Goal: Book appointment/travel/reservation

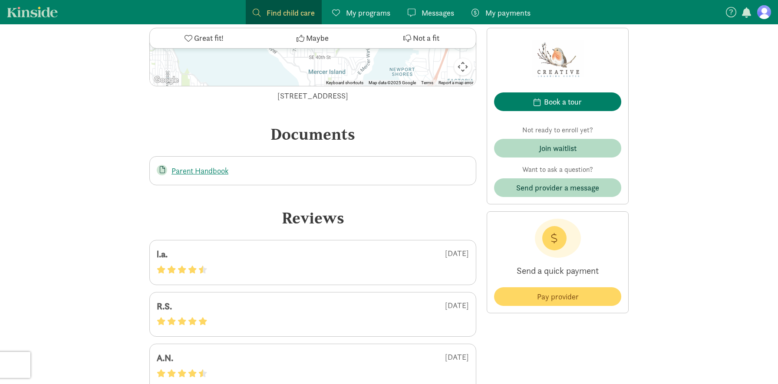
scroll to position [1302, 0]
click at [217, 175] on link "Parent Handbook" at bounding box center [200, 171] width 57 height 10
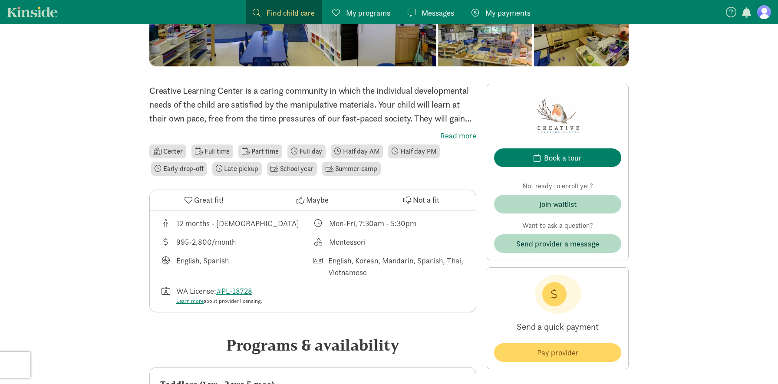
scroll to position [209, 0]
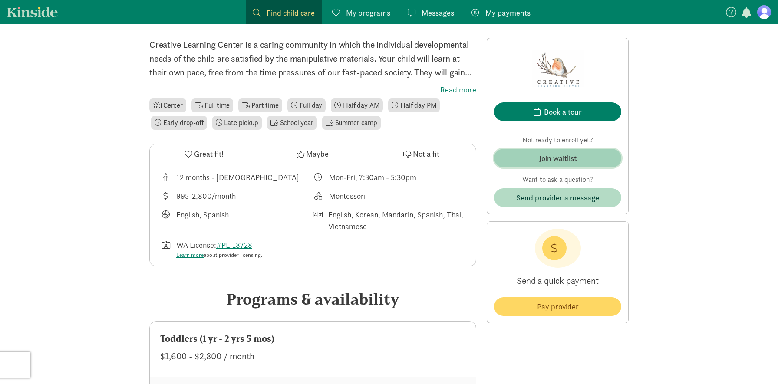
click at [532, 154] on span "Join waitlist" at bounding box center [557, 158] width 113 height 12
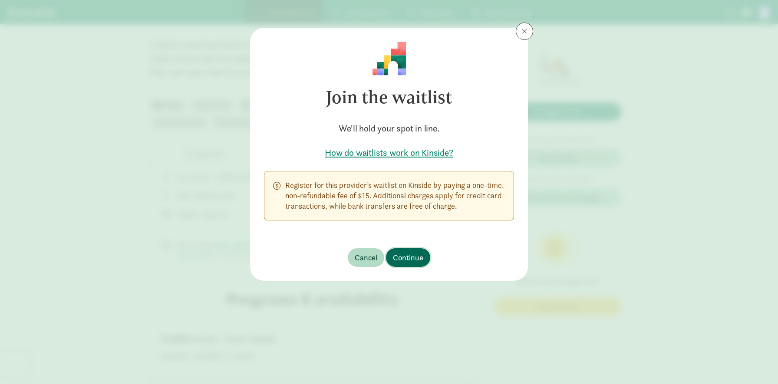
click at [400, 252] on span "Continue" at bounding box center [408, 258] width 30 height 12
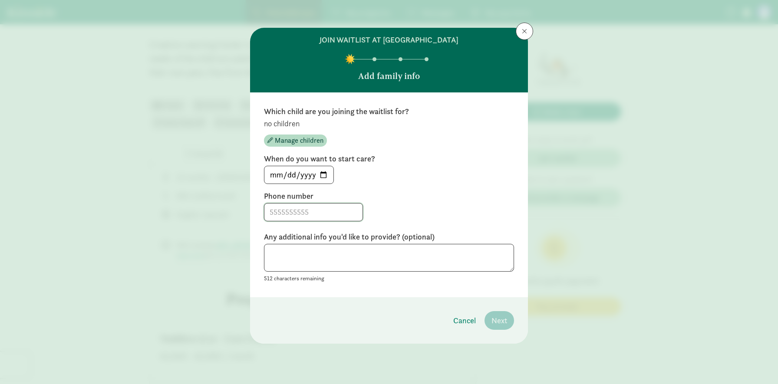
click at [292, 218] on input at bounding box center [314, 212] width 98 height 17
type input "2069108984"
click at [325, 238] on label "Any additional info you'd like to provide? (optional)" at bounding box center [389, 237] width 250 height 10
click at [327, 256] on textarea at bounding box center [389, 258] width 250 height 28
type textarea "j"
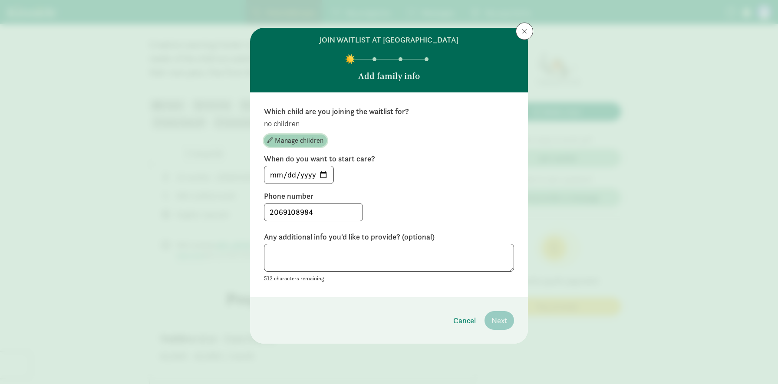
click at [282, 145] on span "Manage children" at bounding box center [299, 141] width 49 height 10
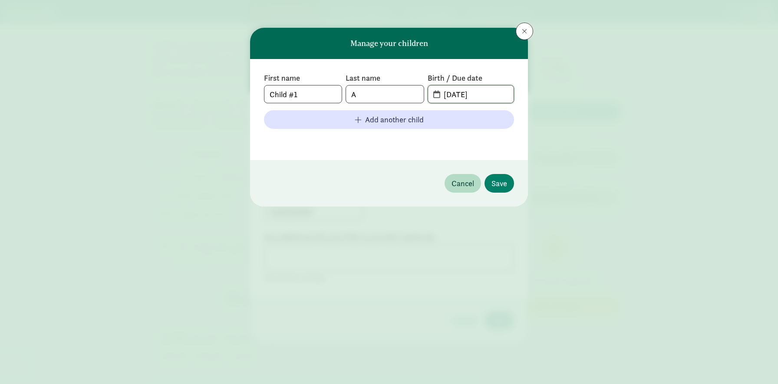
click at [459, 97] on input "[DATE]" at bounding box center [476, 94] width 75 height 17
click at [484, 93] on input "[DATE]" at bounding box center [476, 94] width 75 height 17
click at [460, 96] on input "[DATE]" at bounding box center [476, 94] width 75 height 17
click at [434, 96] on span "[DATE]" at bounding box center [471, 94] width 86 height 17
drag, startPoint x: 443, startPoint y: 96, endPoint x: 530, endPoint y: 94, distance: 86.9
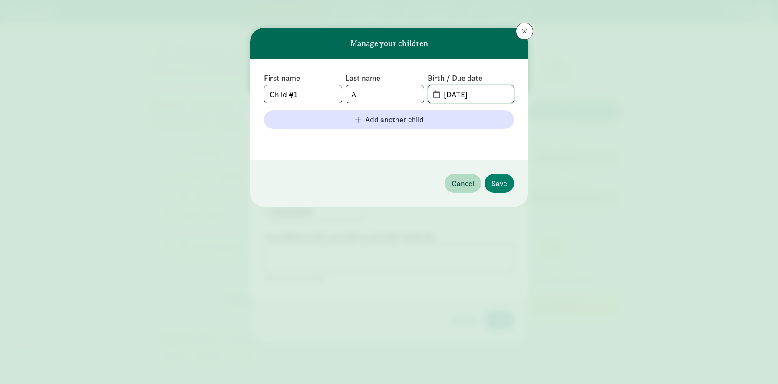
click at [530, 94] on div "Manage your children First name Child #1 Last name A Birth / Due date [DATE] Ad…" at bounding box center [389, 192] width 778 height 384
type input "0"
type input "[DATE]"
click at [385, 92] on input "A" at bounding box center [384, 94] width 77 height 17
type input "[PERSON_NAME]"
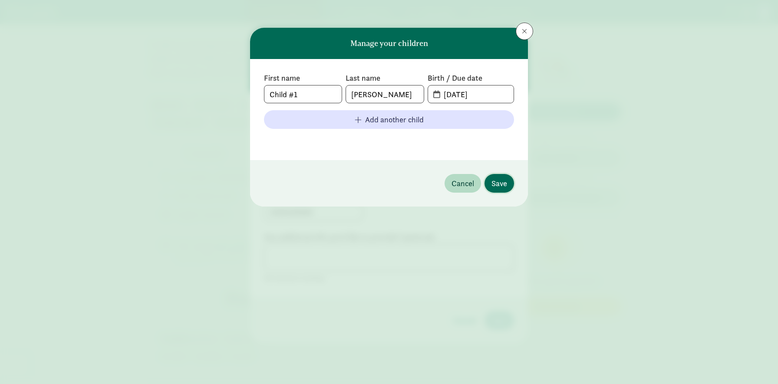
click at [495, 186] on span "Save" at bounding box center [500, 184] width 16 height 12
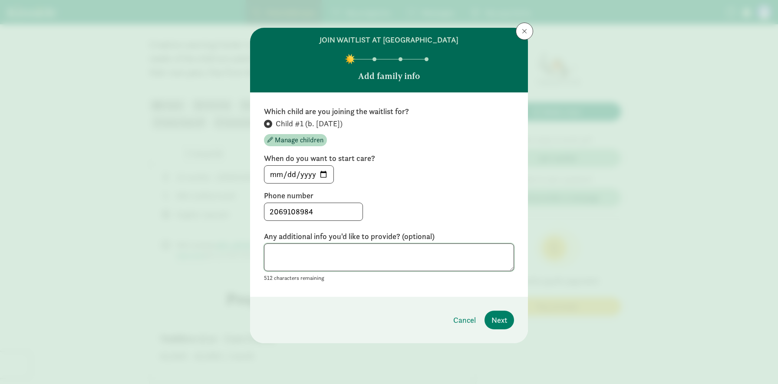
click at [425, 259] on textarea at bounding box center [389, 258] width 250 height 28
click at [326, 171] on input "[DATE]" at bounding box center [299, 174] width 69 height 17
type input "[DATE]"
click at [355, 256] on textarea at bounding box center [389, 258] width 250 height 28
drag, startPoint x: 441, startPoint y: 253, endPoint x: 250, endPoint y: 256, distance: 191.6
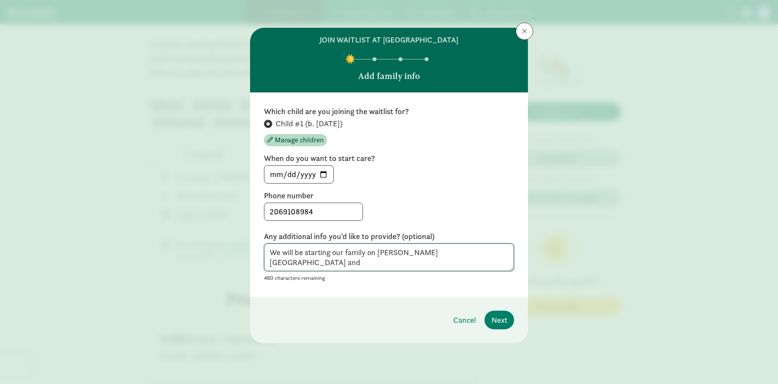
click at [250, 256] on div "join waitlist at [GEOGRAPHIC_DATA] Montessori Add family info Which child are y…" at bounding box center [389, 192] width 778 height 384
click at [442, 254] on textarea "We will be starting our family on [PERSON_NAME][GEOGRAPHIC_DATA] and" at bounding box center [389, 258] width 250 height 28
click at [344, 253] on textarea "We will be starting our family on [PERSON_NAME][GEOGRAPHIC_DATA] and" at bounding box center [389, 258] width 250 height 28
click at [476, 253] on textarea "We will be starting our future family on [PERSON_NAME][GEOGRAPHIC_DATA] and" at bounding box center [389, 258] width 250 height 28
drag, startPoint x: 510, startPoint y: 251, endPoint x: 463, endPoint y: 251, distance: 46.5
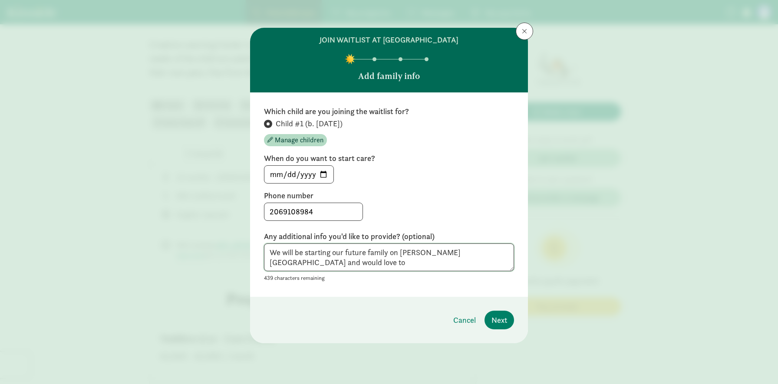
click at [463, 251] on textarea "We will be starting our future family on [PERSON_NAME][GEOGRAPHIC_DATA] and wou…" at bounding box center [389, 258] width 250 height 28
paste textarea "Creative Learning Center Montessori"
drag, startPoint x: 368, startPoint y: 253, endPoint x: 347, endPoint y: 252, distance: 21.3
click at [347, 252] on textarea "We will be starting our future family on [PERSON_NAME][GEOGRAPHIC_DATA] and are…" at bounding box center [389, 258] width 250 height 28
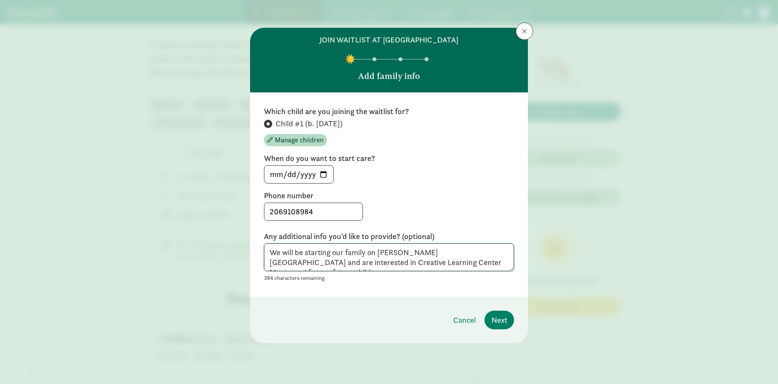
click at [454, 264] on textarea "We will be starting our family on [PERSON_NAME][GEOGRAPHIC_DATA] and are intere…" at bounding box center [389, 258] width 250 height 28
drag, startPoint x: 362, startPoint y: 261, endPoint x: 298, endPoint y: 234, distance: 69.3
click at [298, 234] on div "Any additional info you'd like to provide? (optional) We will be starting our f…" at bounding box center [389, 258] width 250 height 52
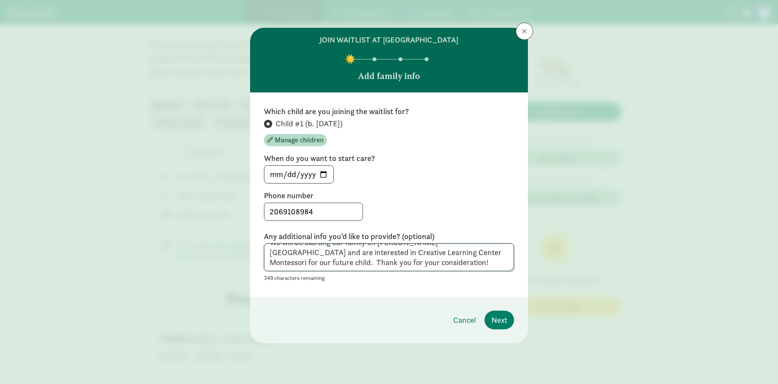
drag, startPoint x: 308, startPoint y: 251, endPoint x: 358, endPoint y: 274, distance: 54.8
click at [358, 274] on div "We will be starting our family on [PERSON_NAME][GEOGRAPHIC_DATA] and are intere…" at bounding box center [389, 264] width 250 height 40
click at [351, 268] on textarea "We will be starting our family on [PERSON_NAME][GEOGRAPHIC_DATA] and are intere…" at bounding box center [389, 258] width 250 height 28
drag, startPoint x: 345, startPoint y: 255, endPoint x: 360, endPoint y: 267, distance: 19.1
click at [360, 267] on textarea "We will be starting our family on [PERSON_NAME][GEOGRAPHIC_DATA] and are intere…" at bounding box center [389, 258] width 250 height 28
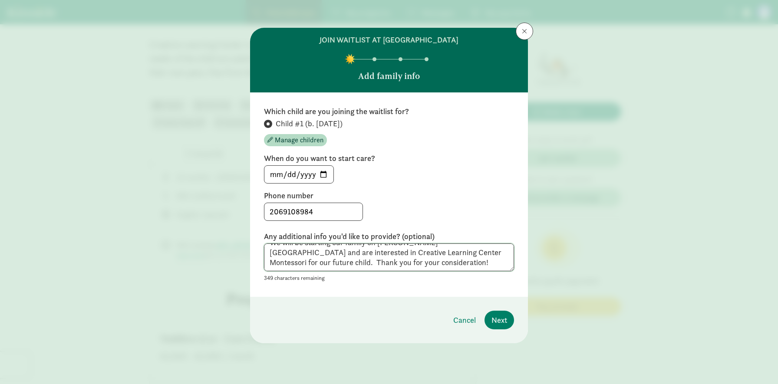
click at [360, 267] on textarea "We will be starting our family on [PERSON_NAME][GEOGRAPHIC_DATA] and are intere…" at bounding box center [389, 258] width 250 height 28
type textarea "We will be starting our family on [PERSON_NAME][GEOGRAPHIC_DATA] and are intere…"
click at [496, 314] on span "Next" at bounding box center [500, 320] width 16 height 12
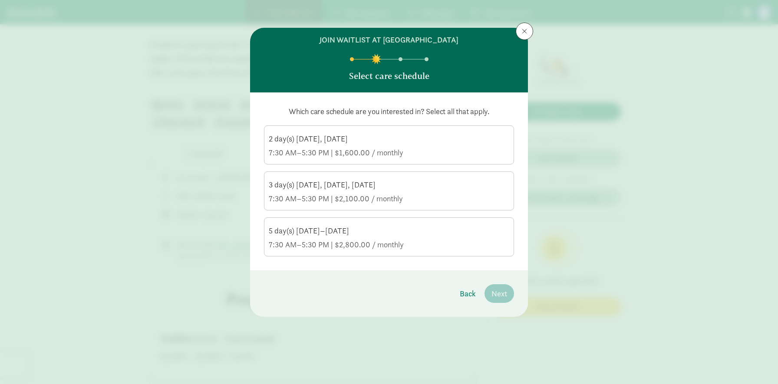
click at [417, 242] on div "7:30 AM–5:30 PM | $2,800.00 / monthly" at bounding box center [389, 245] width 241 height 10
click at [0, 0] on input "5 day(s) [DATE]–[DATE] 7:30 AM–5:30 PM | $2,800.00 / monthly" at bounding box center [0, 0] width 0 height 0
click at [499, 298] on span "Next" at bounding box center [500, 294] width 16 height 12
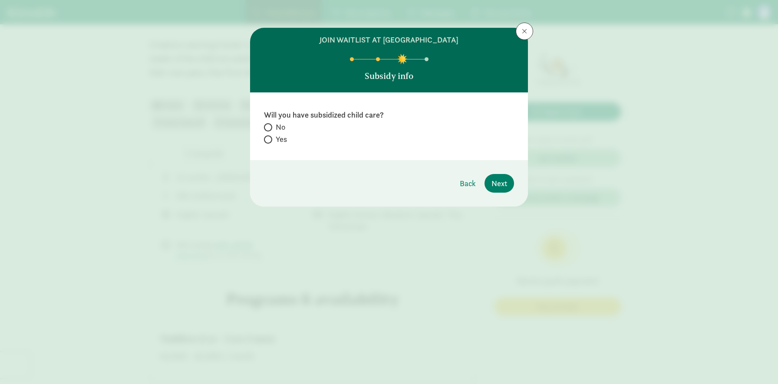
click at [279, 125] on span "No" at bounding box center [281, 127] width 10 height 10
click at [270, 125] on input "No" at bounding box center [267, 128] width 6 height 6
radio input "true"
click at [498, 187] on span "Next" at bounding box center [500, 184] width 16 height 12
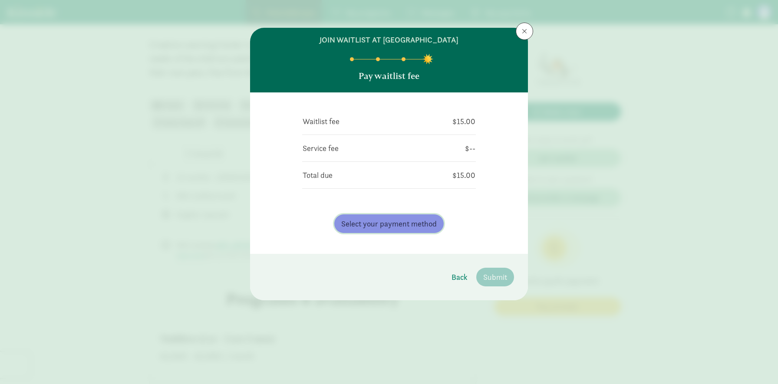
click at [401, 222] on span "Select your payment method" at bounding box center [389, 224] width 96 height 12
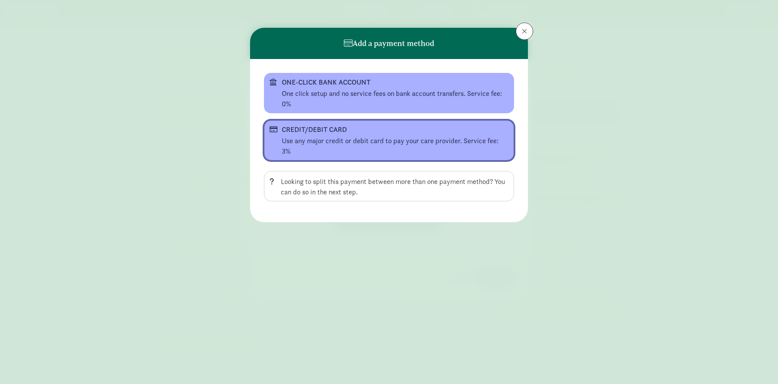
click at [377, 136] on div "Use any major credit or debit card to pay your care provider. Service fee: 3%" at bounding box center [395, 146] width 227 height 21
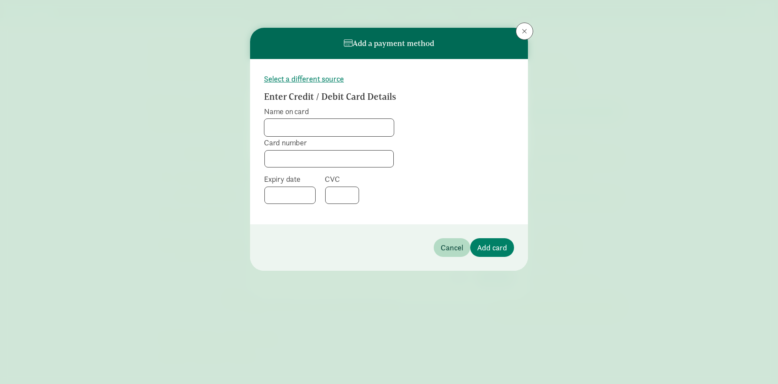
click at [313, 125] on input "Name on card" at bounding box center [329, 127] width 129 height 17
type input "[PERSON_NAME]"
click at [303, 170] on span "Card number" at bounding box center [329, 156] width 130 height 36
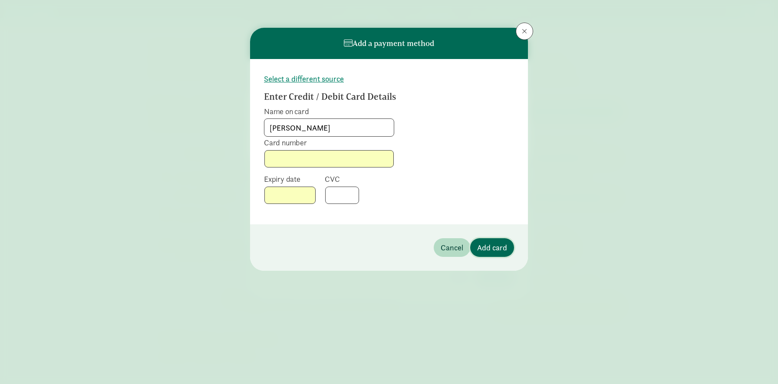
click at [487, 248] on span "Add card" at bounding box center [492, 248] width 30 height 12
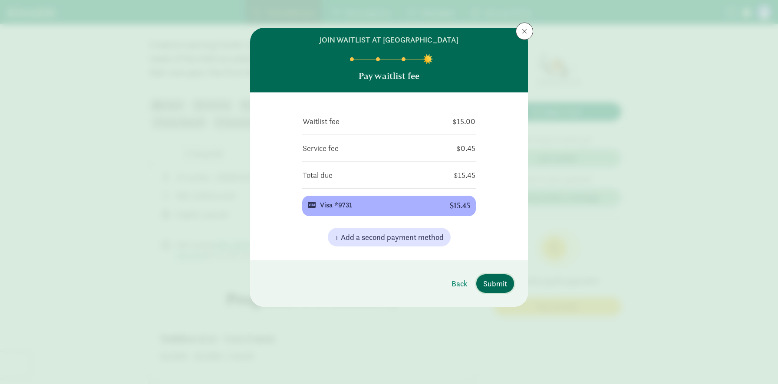
click at [488, 285] on span "Submit" at bounding box center [495, 284] width 24 height 12
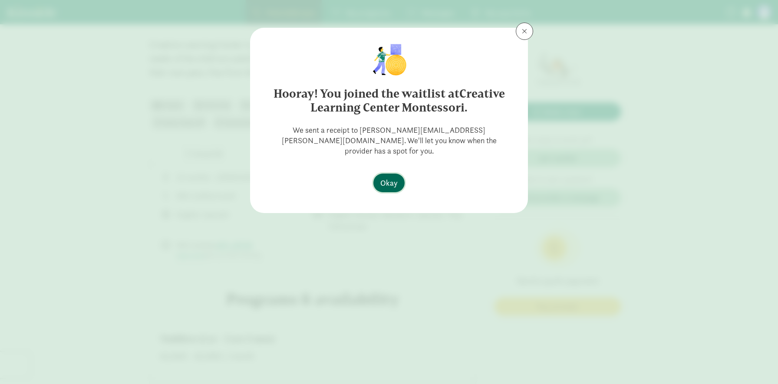
click at [389, 177] on span "Okay" at bounding box center [388, 183] width 17 height 12
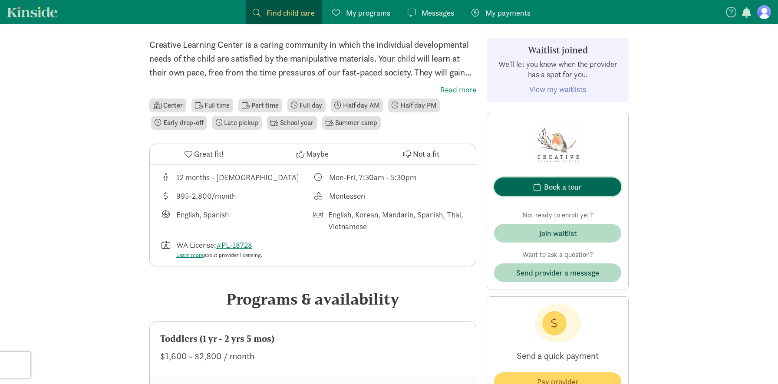
click at [560, 185] on div "Book a tour" at bounding box center [563, 187] width 38 height 12
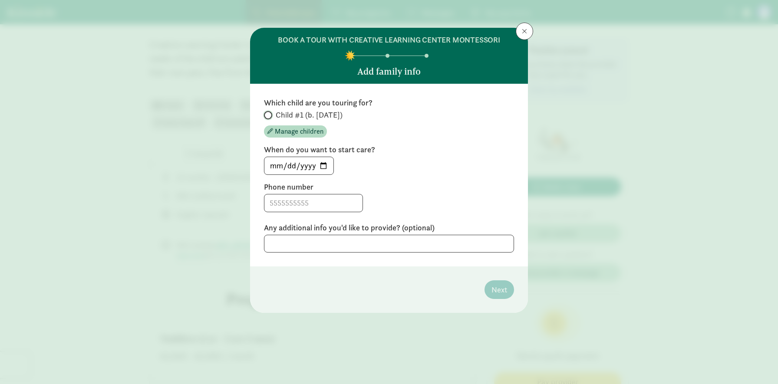
click at [268, 115] on input "Child #1 (b. [DATE])" at bounding box center [267, 115] width 6 height 6
radio input "true"
click at [318, 165] on input "[DATE]" at bounding box center [299, 165] width 69 height 17
click at [327, 164] on input "[DATE]" at bounding box center [299, 165] width 69 height 17
type input "[DATE]"
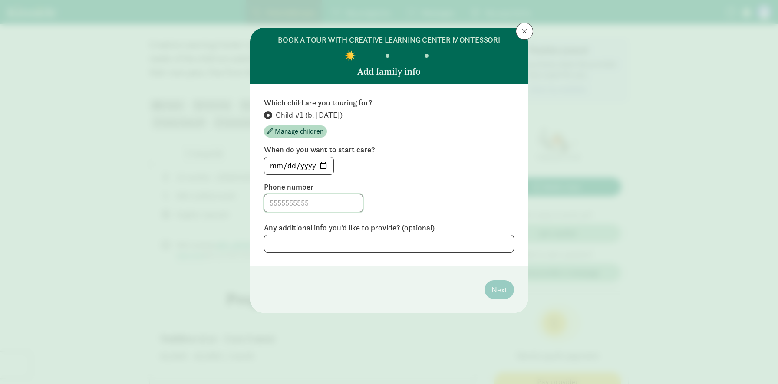
click at [298, 206] on input at bounding box center [314, 203] width 98 height 17
type input "2069108984"
click at [309, 239] on textarea at bounding box center [389, 244] width 250 height 18
type textarea "W"
click at [340, 238] on textarea at bounding box center [389, 244] width 250 height 18
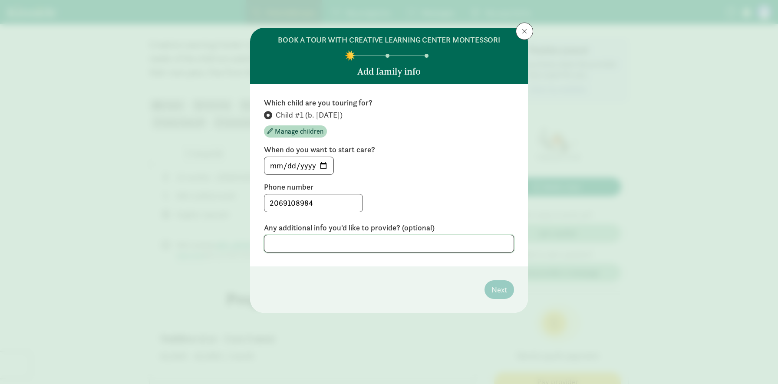
click at [298, 247] on textarea at bounding box center [389, 244] width 250 height 18
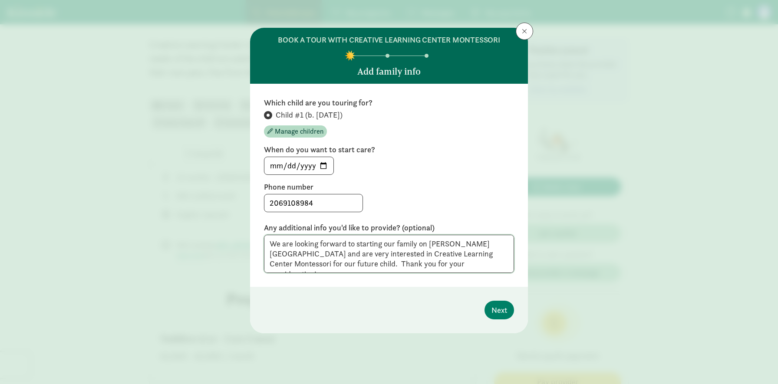
drag, startPoint x: 407, startPoint y: 261, endPoint x: 291, endPoint y: 230, distance: 120.5
click at [291, 231] on div "Any additional info you'd like to provide? (optional) We are looking forward to…" at bounding box center [389, 248] width 250 height 50
click at [356, 248] on textarea "We are looking forward to starting our family on [PERSON_NAME][GEOGRAPHIC_DATA]…" at bounding box center [389, 254] width 250 height 38
type textarea "We are looking forward to starting our family on [PERSON_NAME][GEOGRAPHIC_DATA]…"
click at [492, 306] on span "Next" at bounding box center [500, 310] width 16 height 12
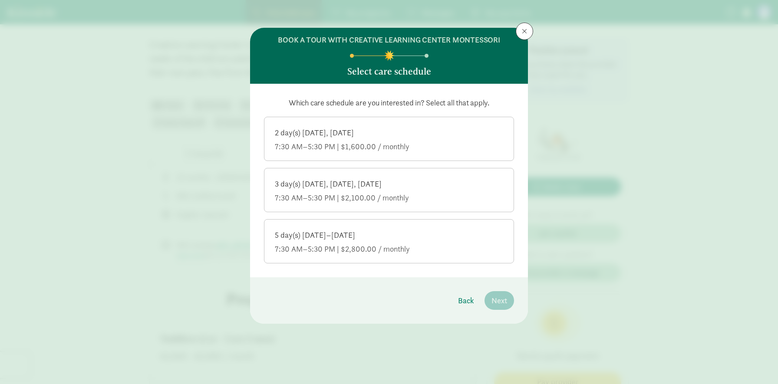
click at [392, 259] on label "5 day(s) [DATE]–[DATE] 7:30 AM–5:30 PM | $2,800.00 / monthly" at bounding box center [389, 241] width 249 height 42
click at [0, 0] on input "5 day(s) [DATE]–[DATE] 7:30 AM–5:30 PM | $2,800.00 / monthly" at bounding box center [0, 0] width 0 height 0
click at [495, 301] on span "Next" at bounding box center [500, 301] width 16 height 12
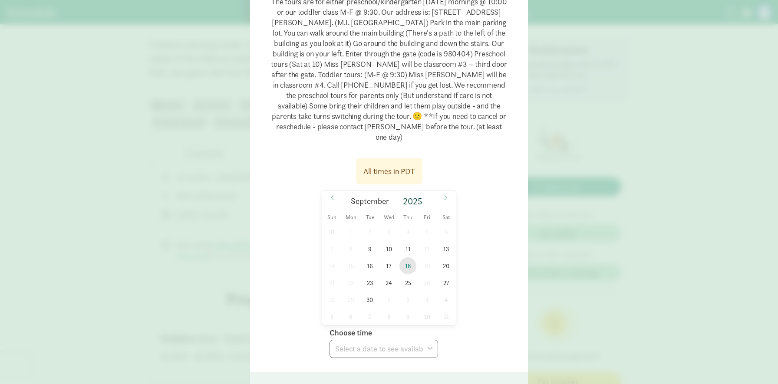
scroll to position [107, 0]
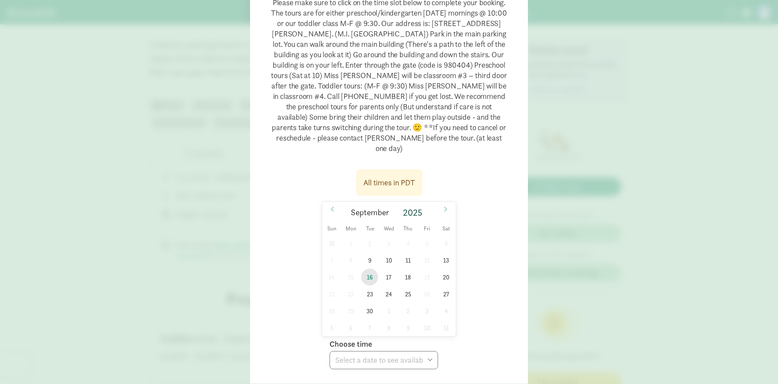
click at [374, 270] on span "16" at bounding box center [369, 277] width 17 height 17
click at [390, 351] on select "Choose time 09:30 AM" at bounding box center [384, 360] width 109 height 18
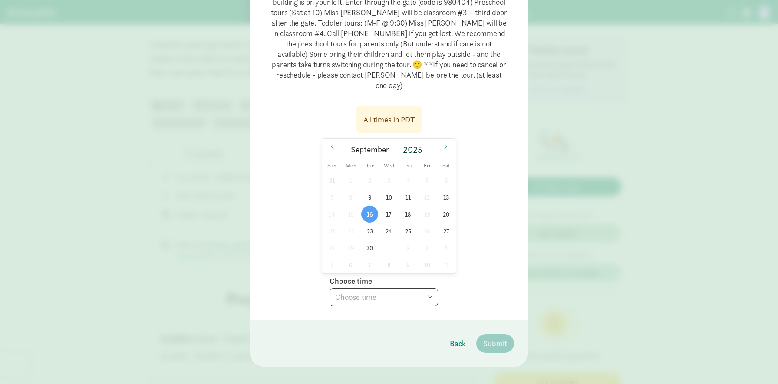
scroll to position [169, 0]
click at [355, 289] on select "Choose time 09:30 AM" at bounding box center [384, 298] width 109 height 18
select select "[DATE]T09:30:00.000-07:00"
click at [330, 289] on select "Choose time 09:30 AM" at bounding box center [384, 298] width 109 height 18
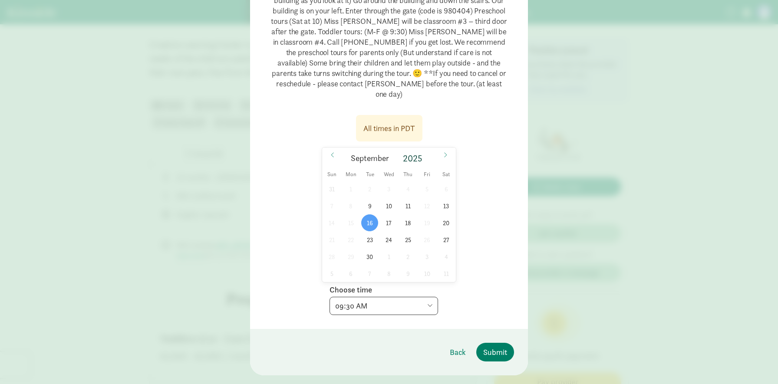
scroll to position [170, 0]
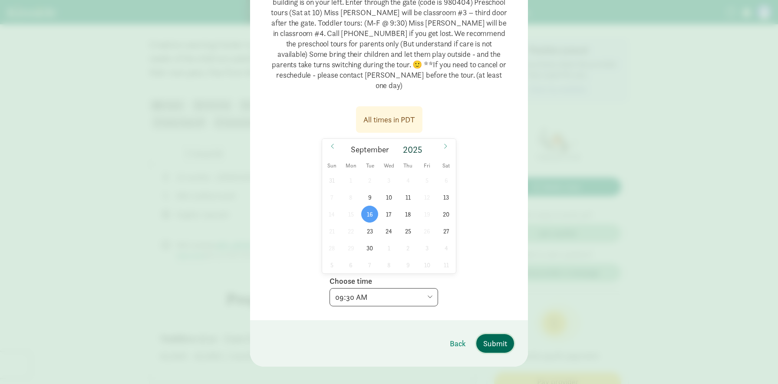
click at [499, 338] on span "Submit" at bounding box center [495, 344] width 24 height 12
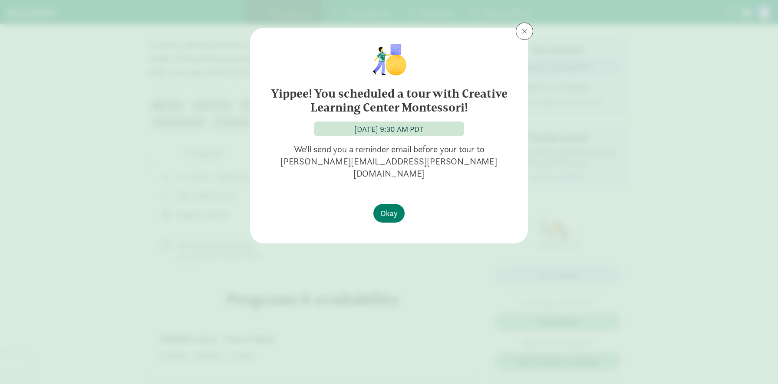
scroll to position [0, 0]
click at [401, 204] on button "Okay" at bounding box center [389, 213] width 31 height 19
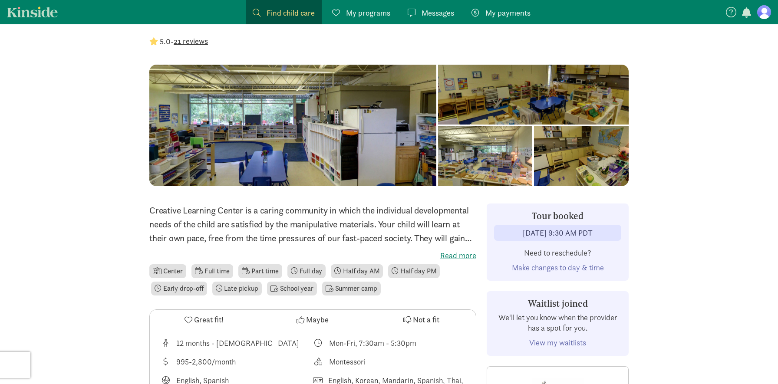
scroll to position [40, 0]
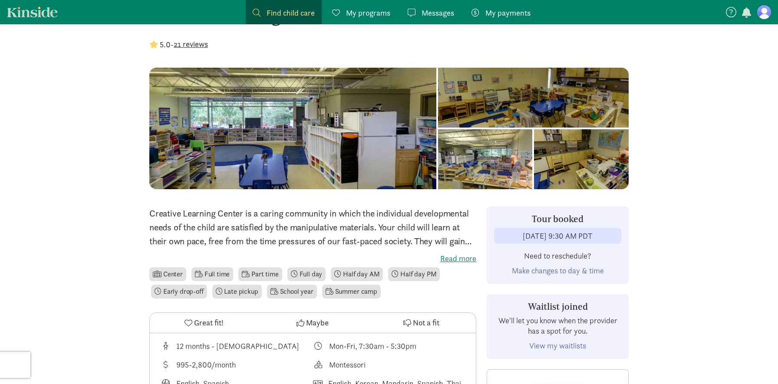
click at [459, 258] on label "Read more" at bounding box center [312, 259] width 327 height 10
click at [0, 0] on input "Read more" at bounding box center [0, 0] width 0 height 0
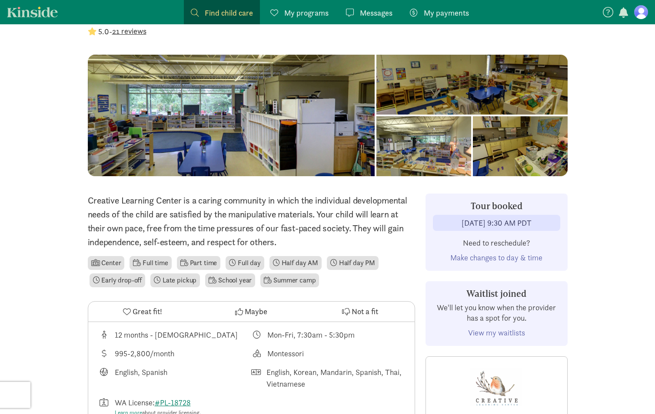
scroll to position [0, 0]
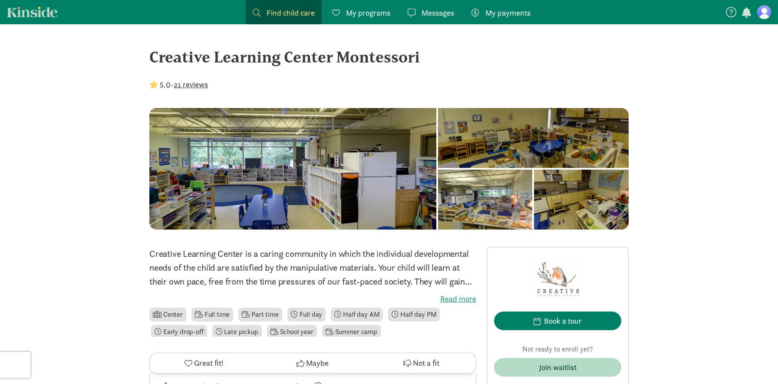
scroll to position [981, 0]
